Goal: Task Accomplishment & Management: Manage account settings

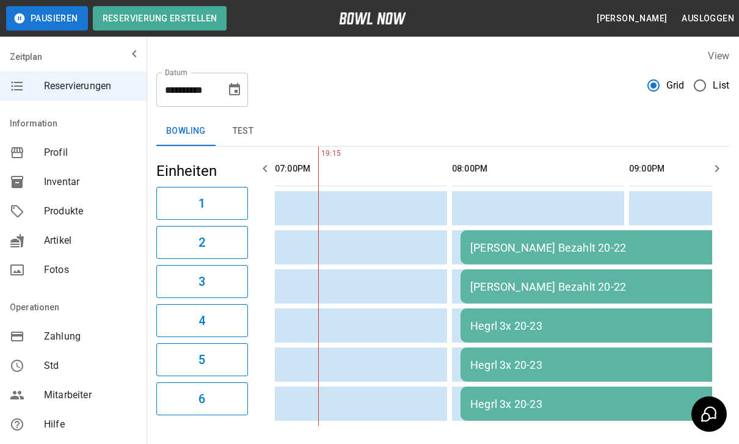
click at [238, 84] on icon "Choose date, selected date is 6. Dez. 2025" at bounding box center [234, 89] width 11 height 12
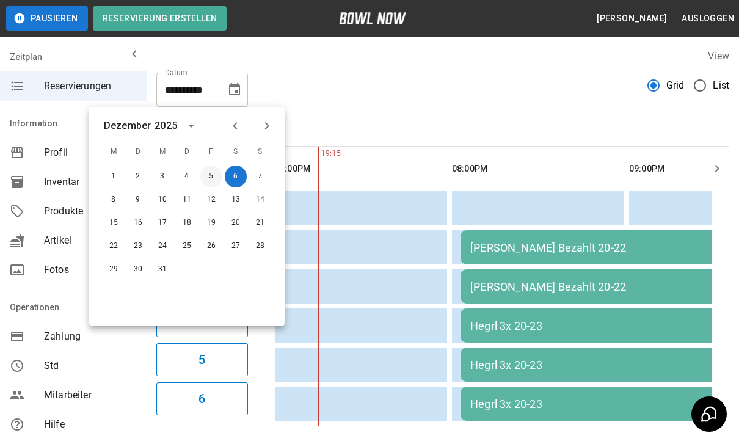
click at [214, 176] on button "5" at bounding box center [211, 177] width 22 height 22
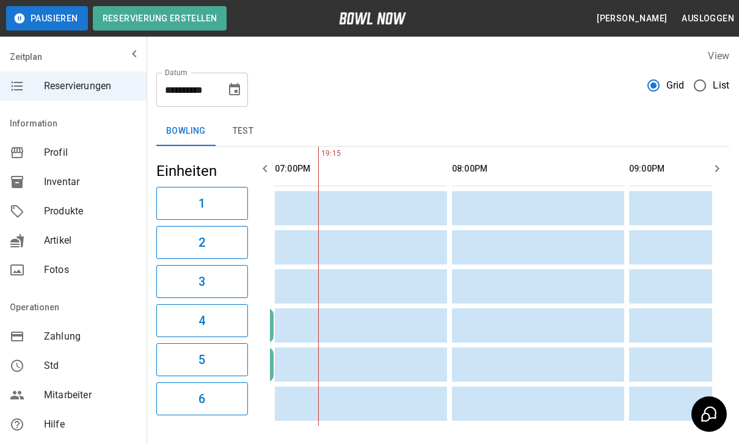
click at [231, 93] on icon "Choose date, selected date is 5. Dez. 2025" at bounding box center [234, 89] width 15 height 15
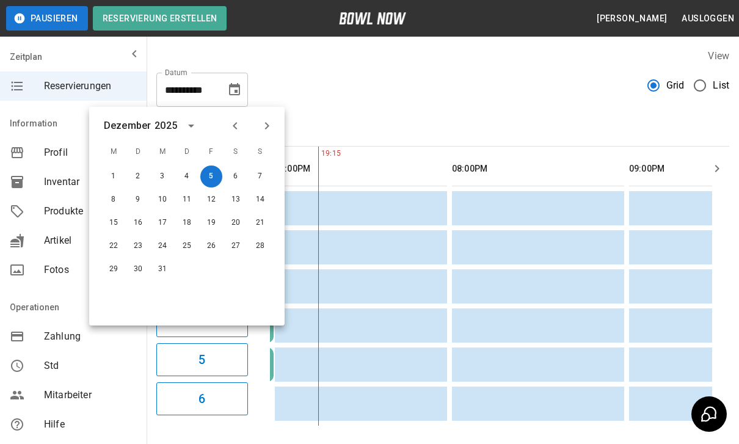
click at [236, 122] on icon "Previous month" at bounding box center [235, 125] width 15 height 15
click at [230, 127] on icon "Previous month" at bounding box center [235, 125] width 15 height 15
click at [258, 179] on button "5" at bounding box center [260, 177] width 22 height 22
type input "**********"
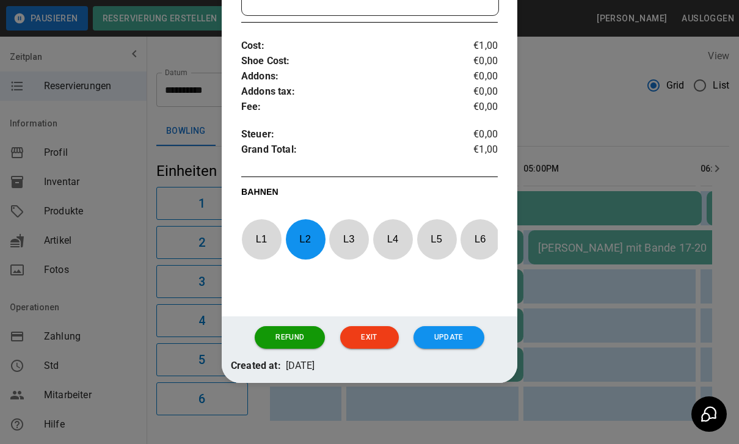
click at [295, 337] on button "Refund" at bounding box center [290, 337] width 70 height 23
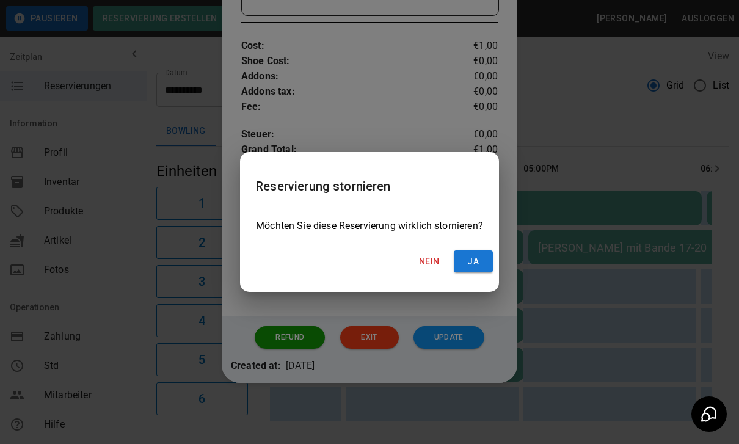
click at [480, 260] on button "ja" at bounding box center [473, 261] width 39 height 23
